Goal: Transaction & Acquisition: Purchase product/service

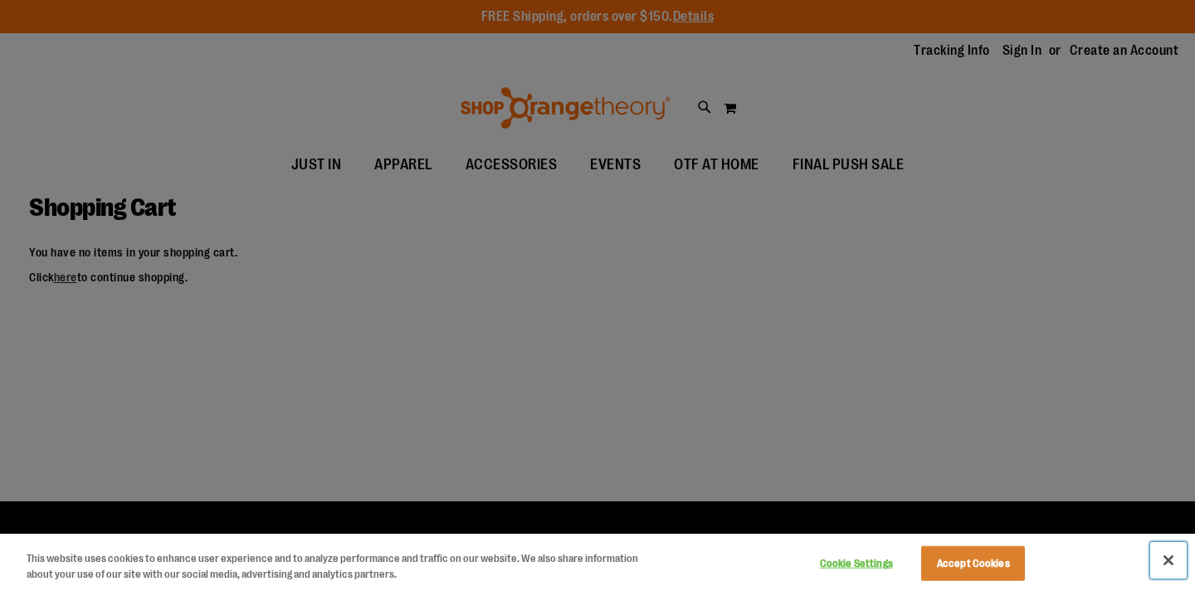
click at [1166, 564] on button "Close" at bounding box center [1168, 560] width 37 height 37
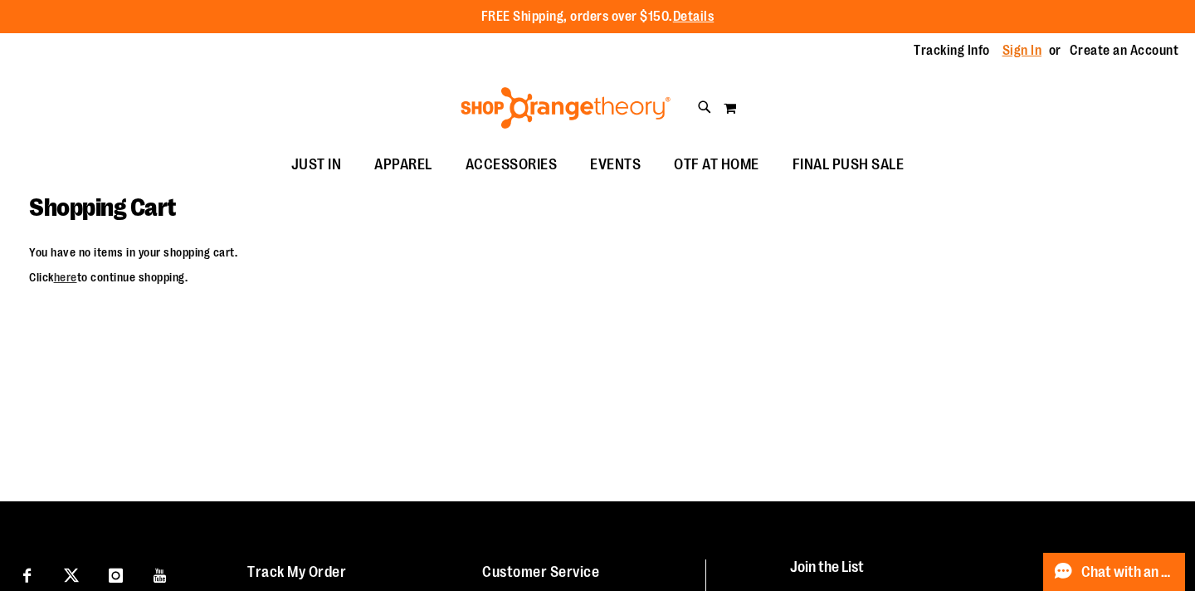
click at [1024, 53] on link "Sign In" at bounding box center [1023, 51] width 40 height 18
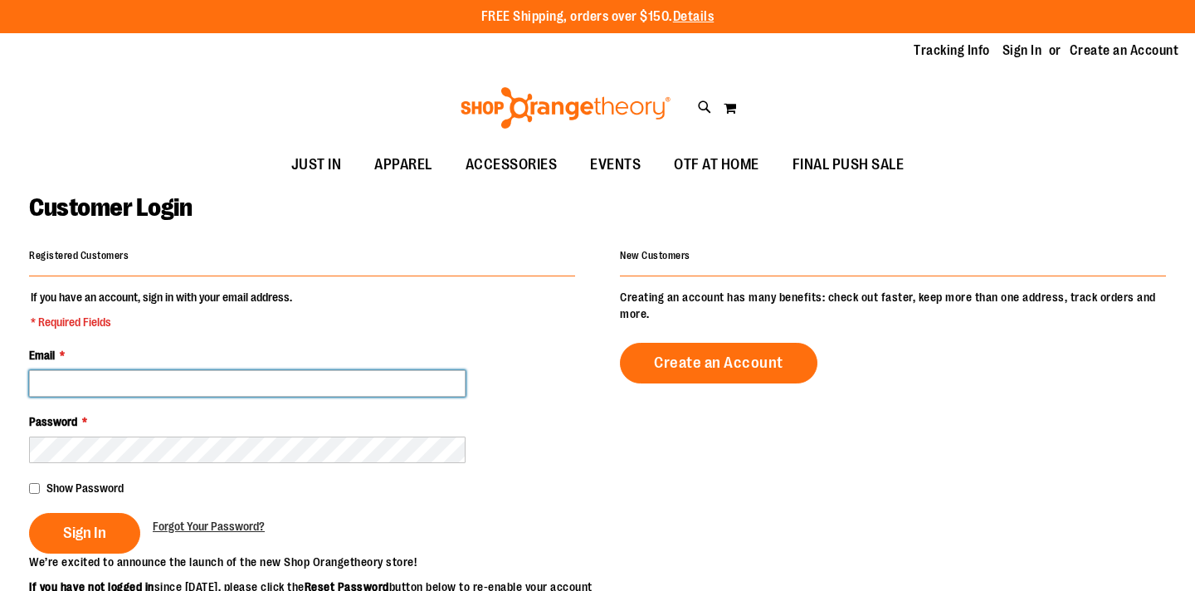
click at [379, 393] on input "Email *" at bounding box center [247, 383] width 437 height 27
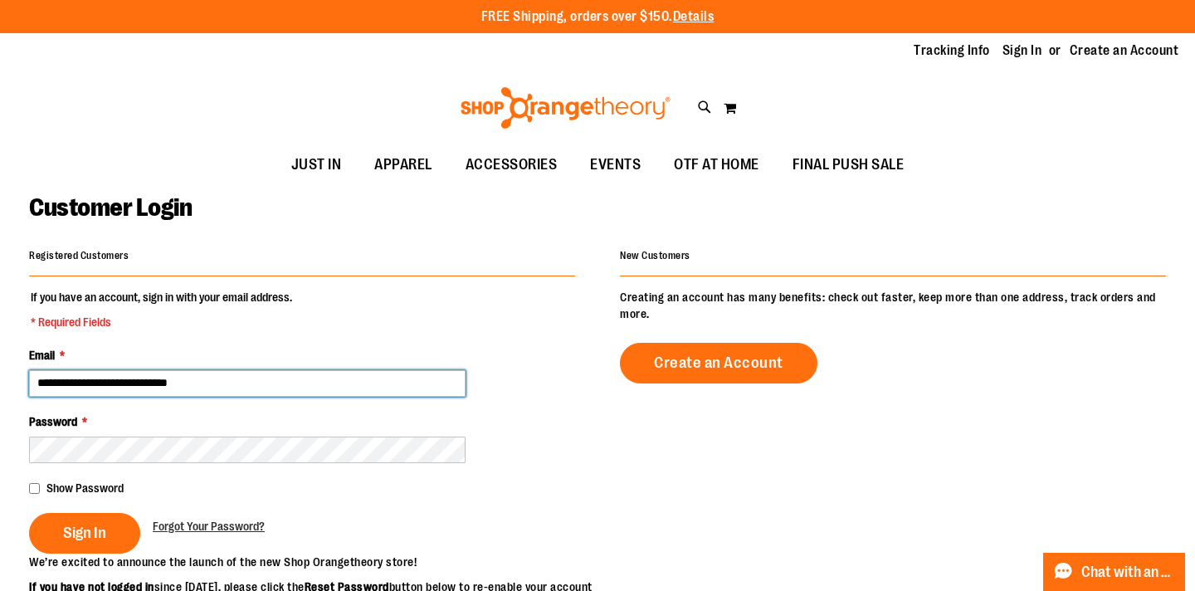
type input "**********"
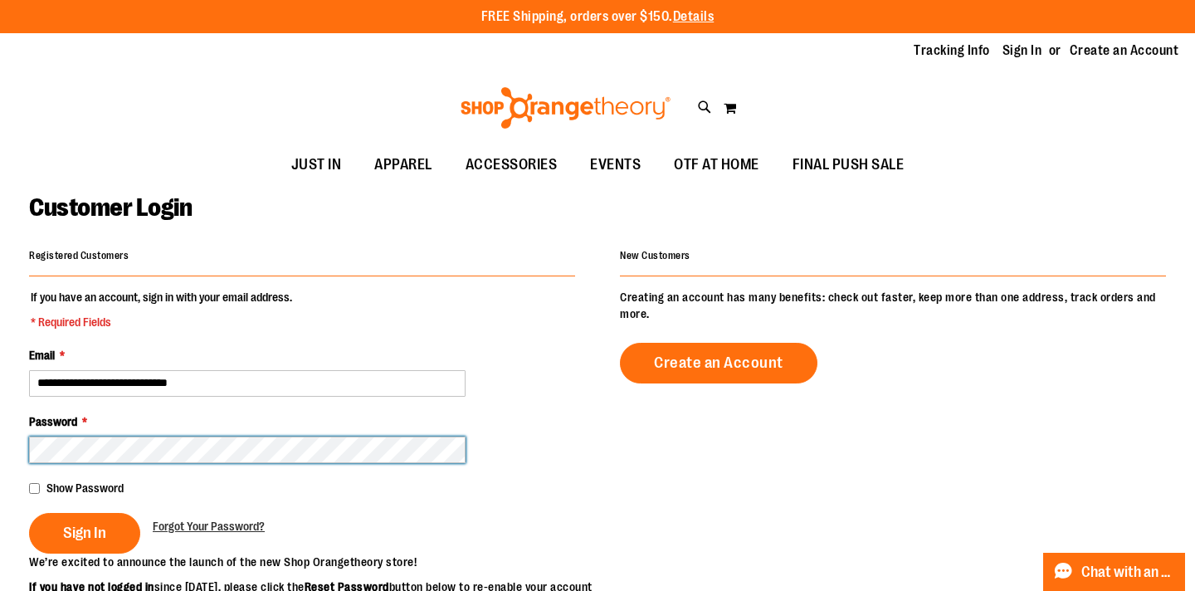
click at [29, 513] on button "Sign In" at bounding box center [84, 533] width 111 height 41
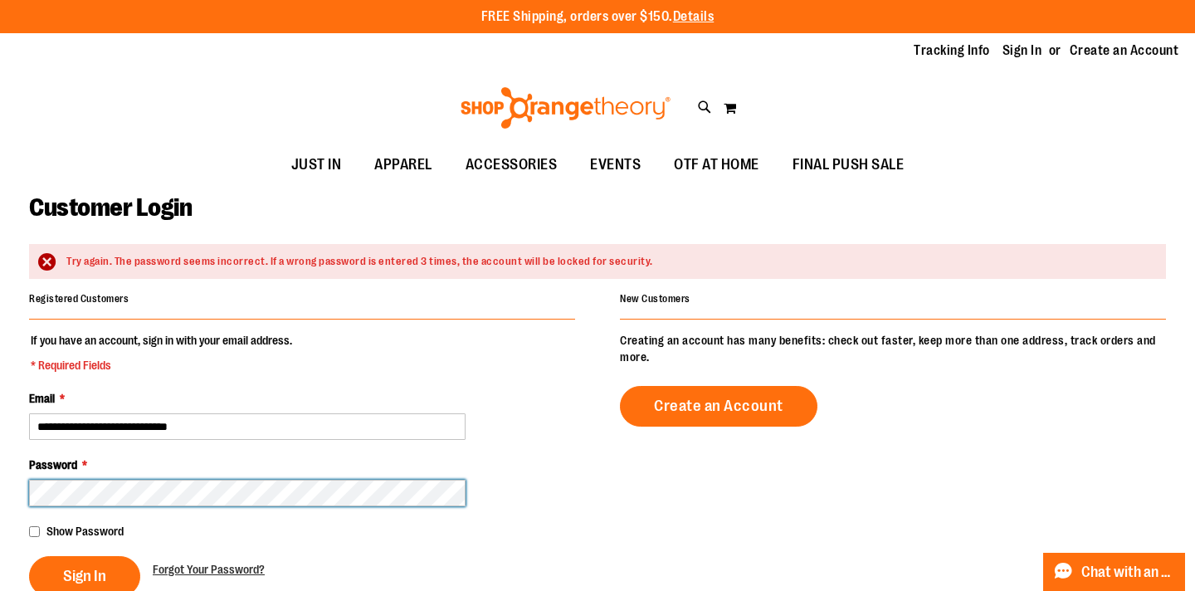
click at [29, 556] on button "Sign In" at bounding box center [84, 576] width 111 height 41
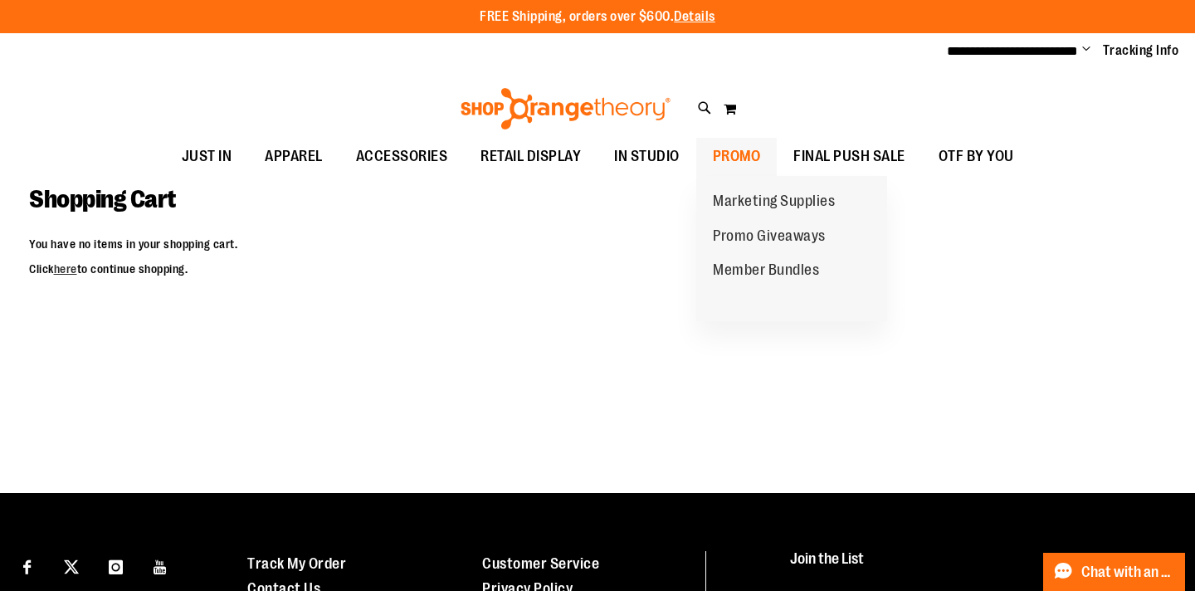
click at [746, 158] on span "PROMO" at bounding box center [737, 156] width 48 height 37
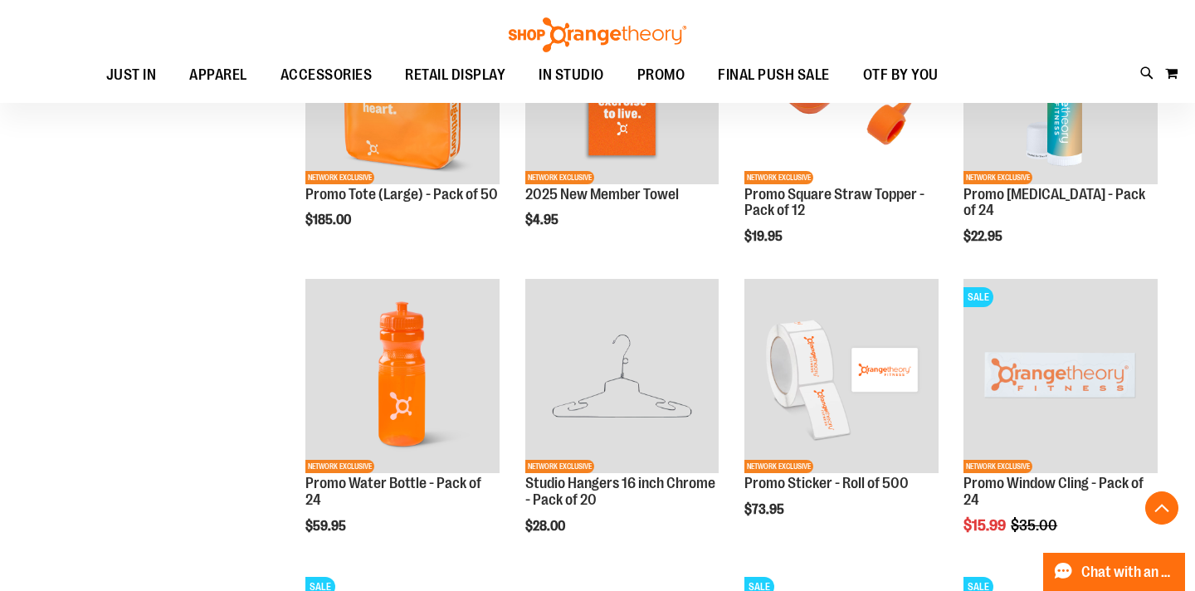
scroll to position [1261, 0]
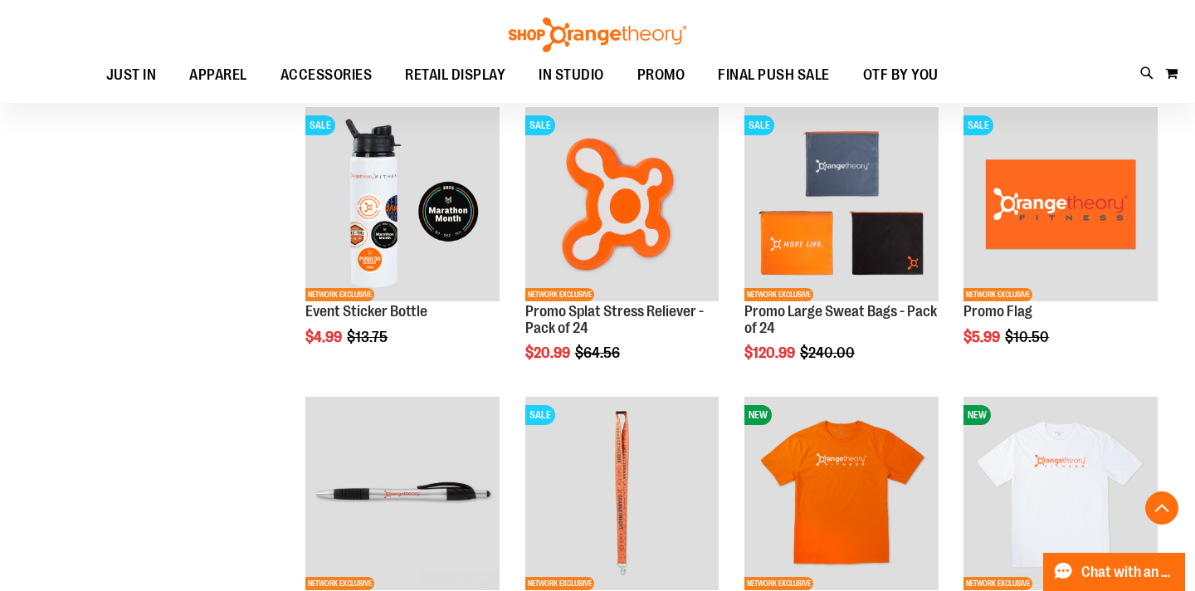
scroll to position [2286, 0]
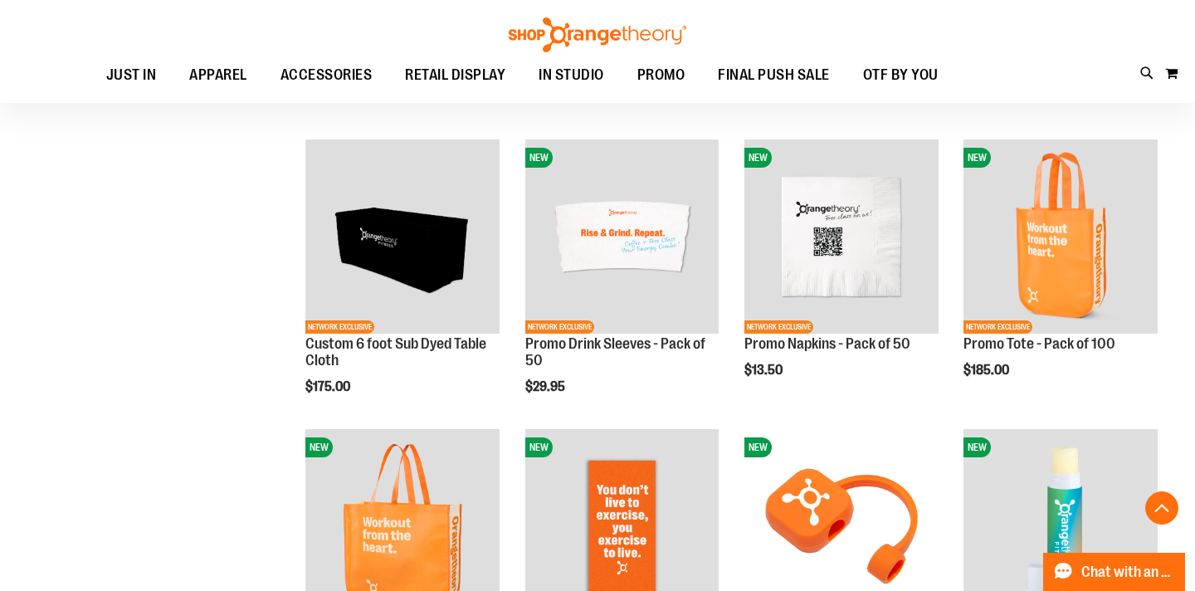
scroll to position [168, 0]
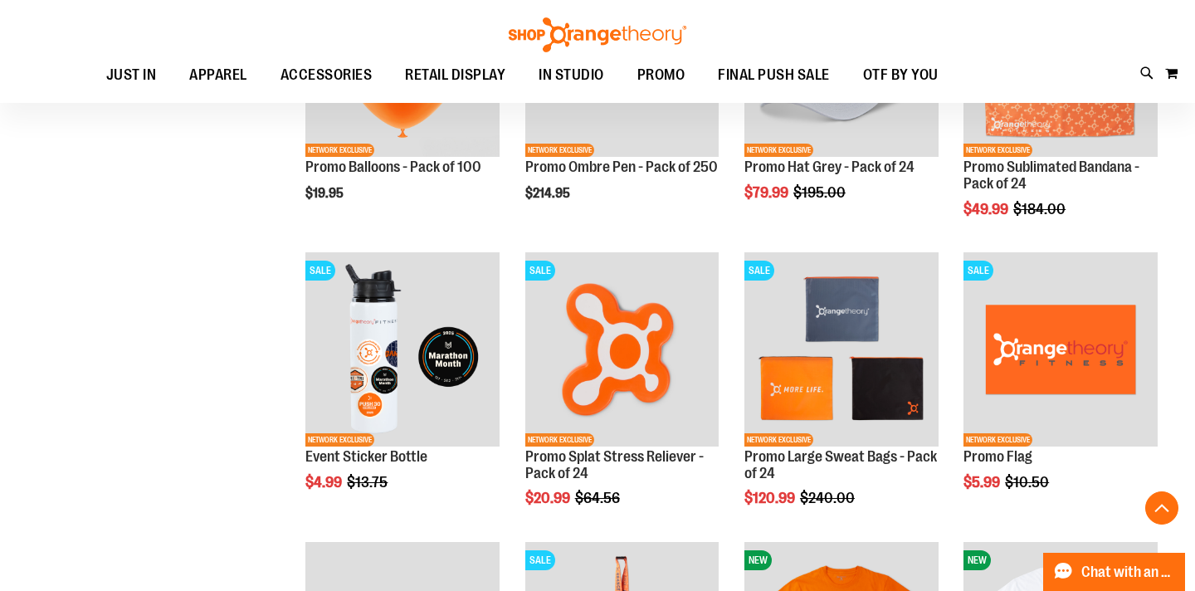
scroll to position [2317, 0]
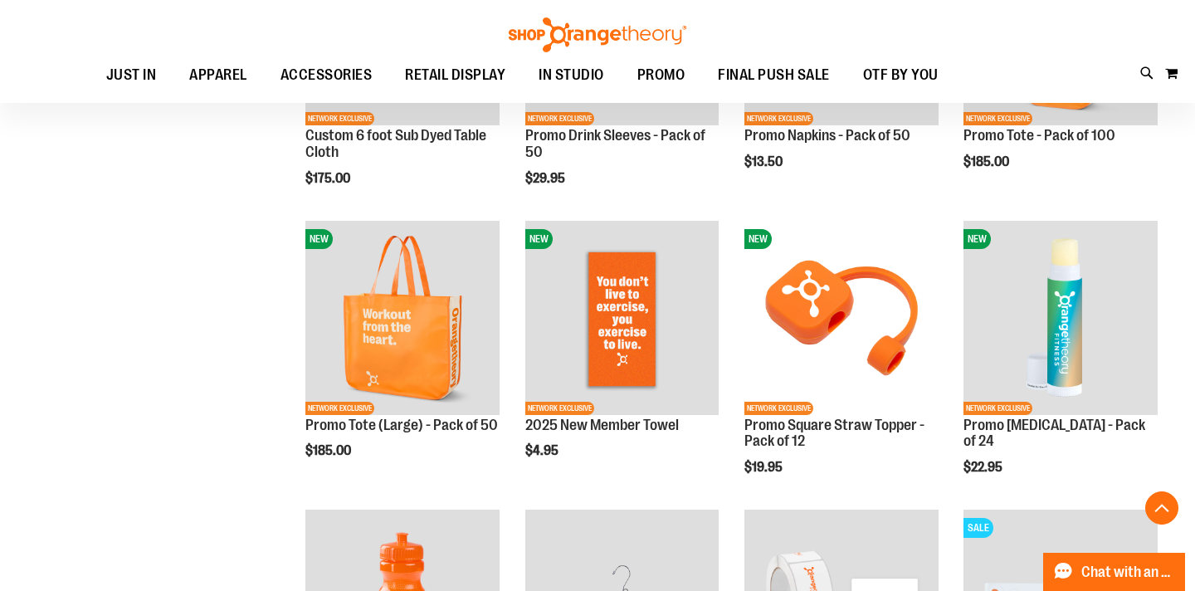
scroll to position [916, 0]
